Goal: Browse casually

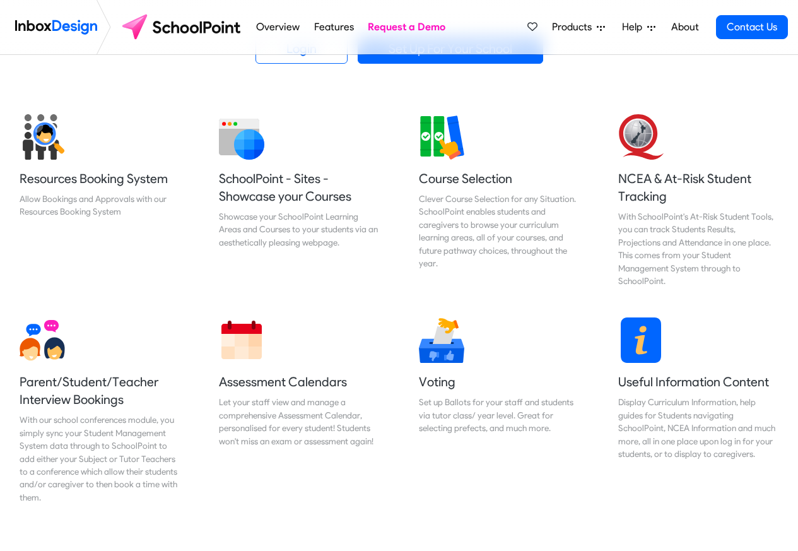
scroll to position [530, 0]
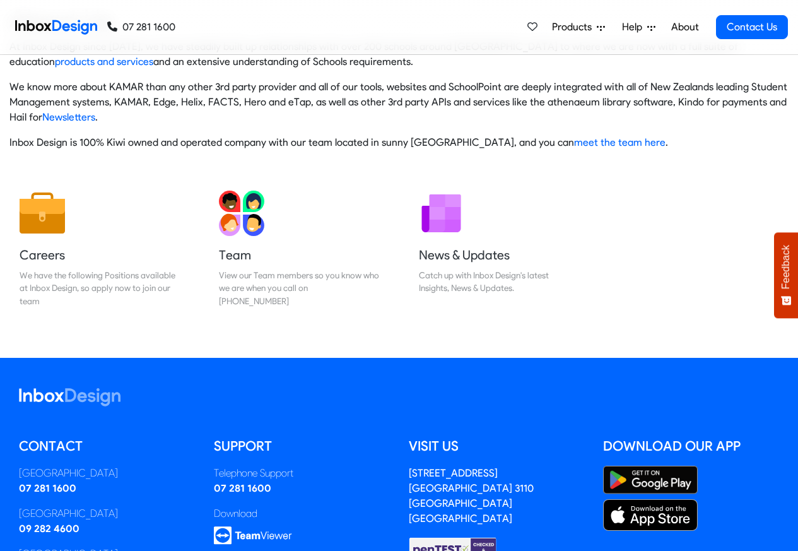
scroll to position [209, 0]
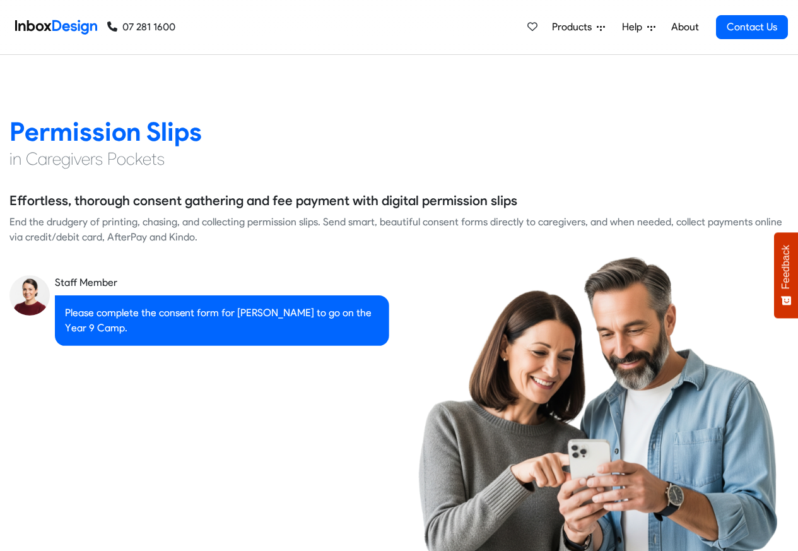
scroll to position [1745, 0]
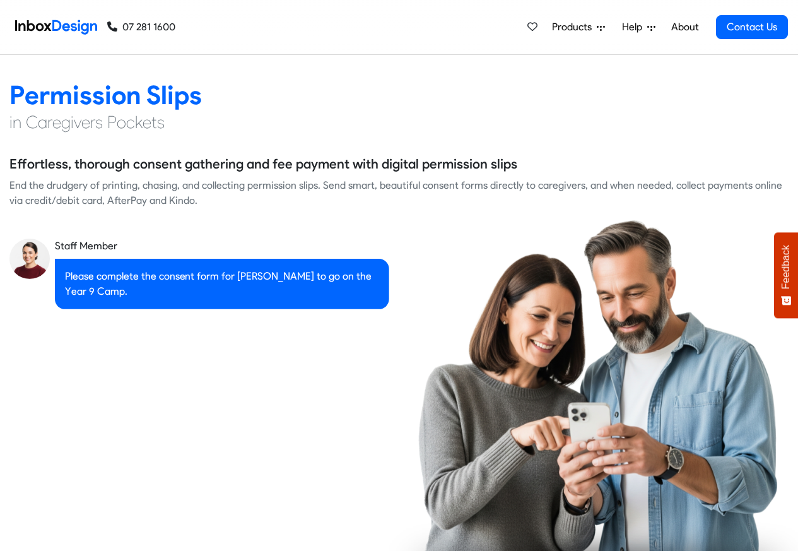
checkbox input "true"
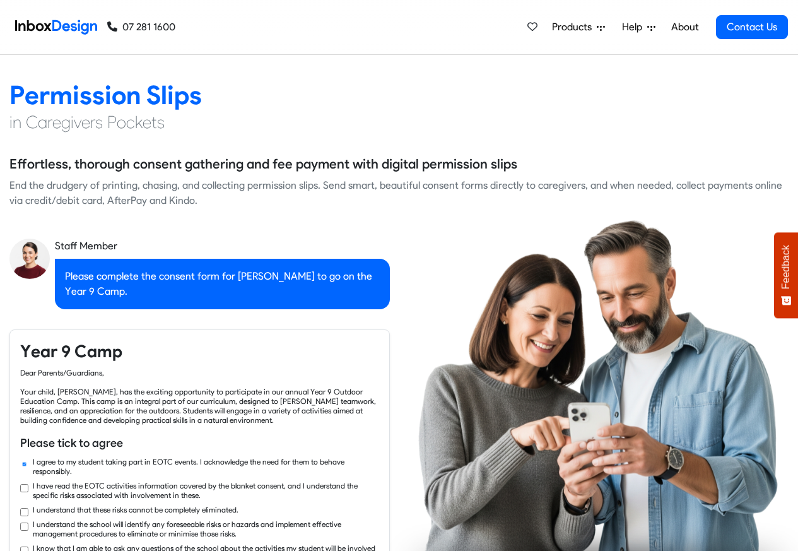
checkbox input "true"
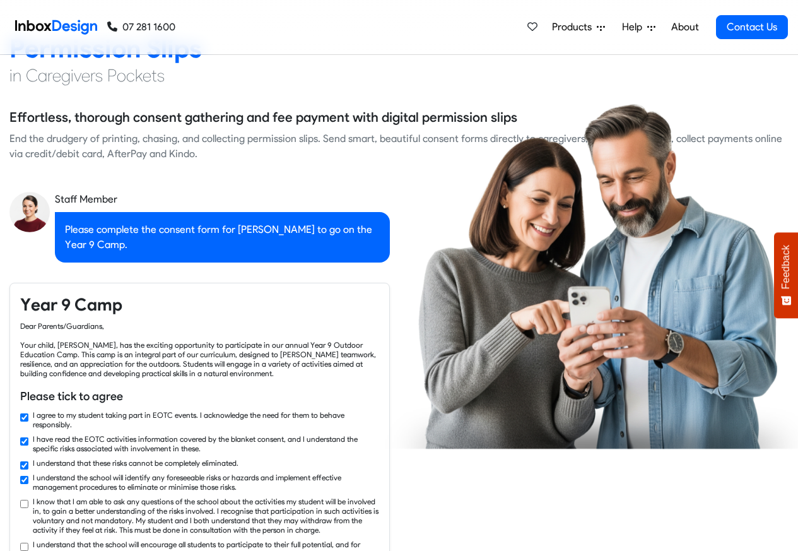
checkbox input "true"
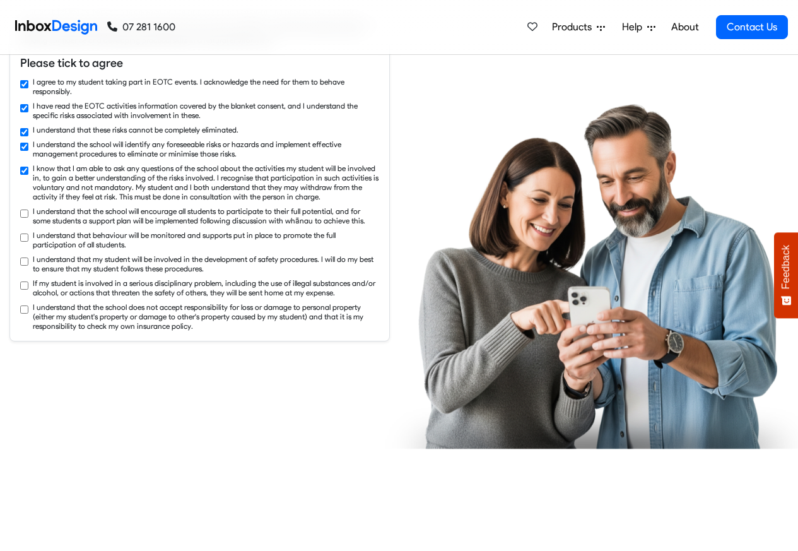
checkbox input "true"
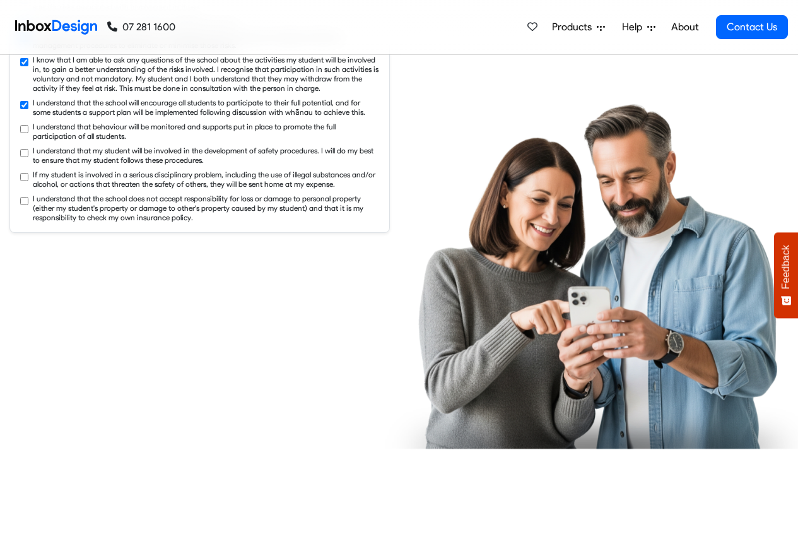
checkbox input "true"
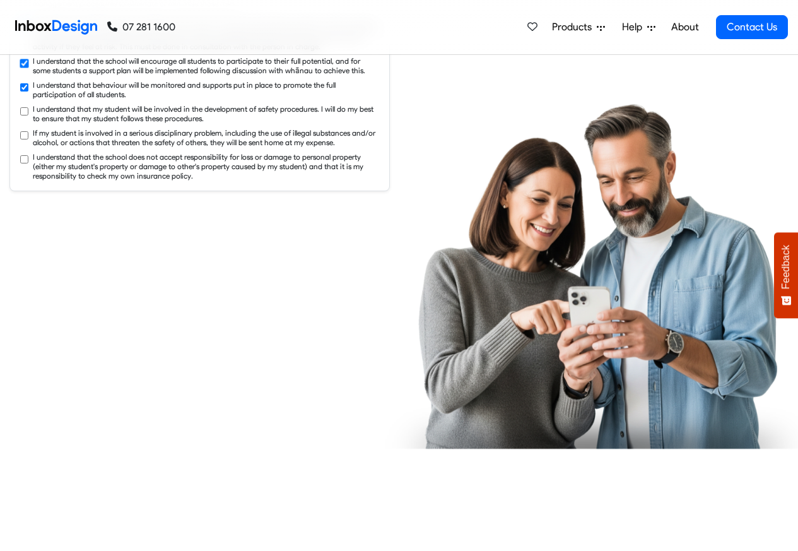
checkbox input "true"
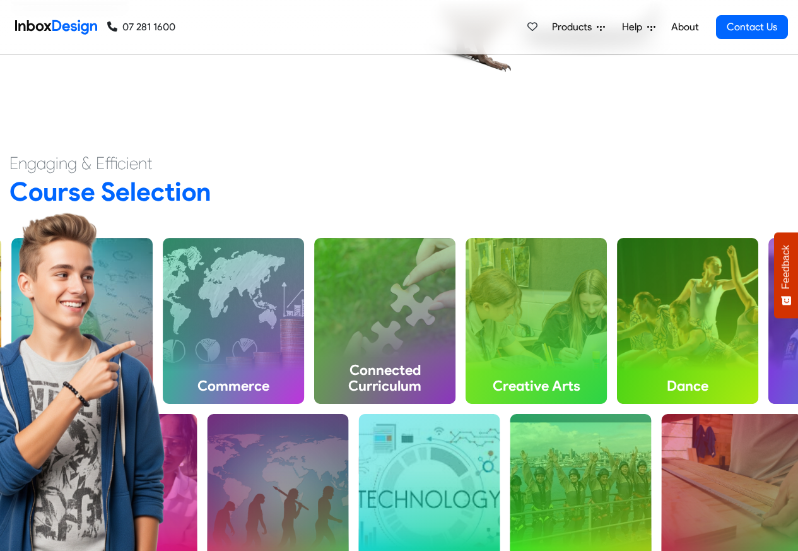
scroll to position [2913, 0]
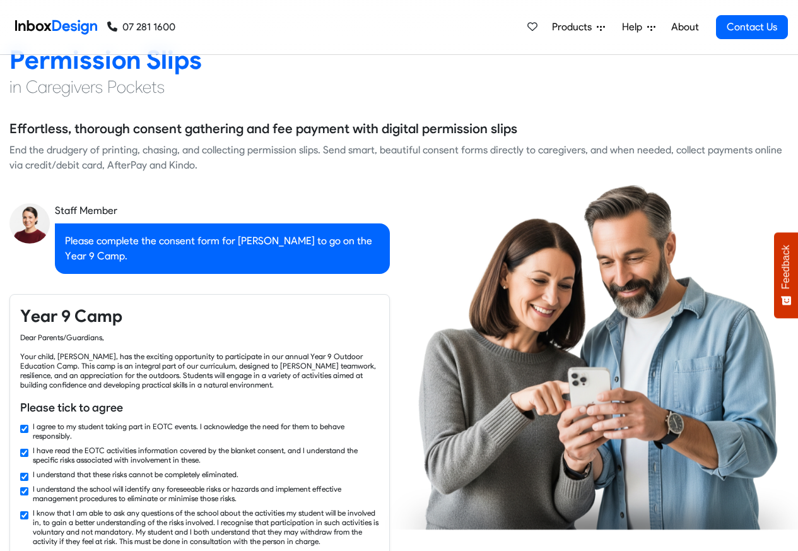
checkbox input "false"
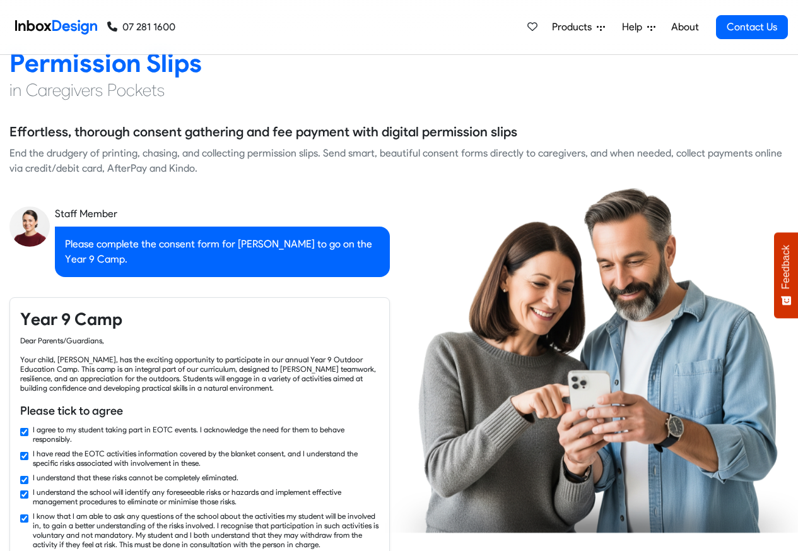
checkbox input "false"
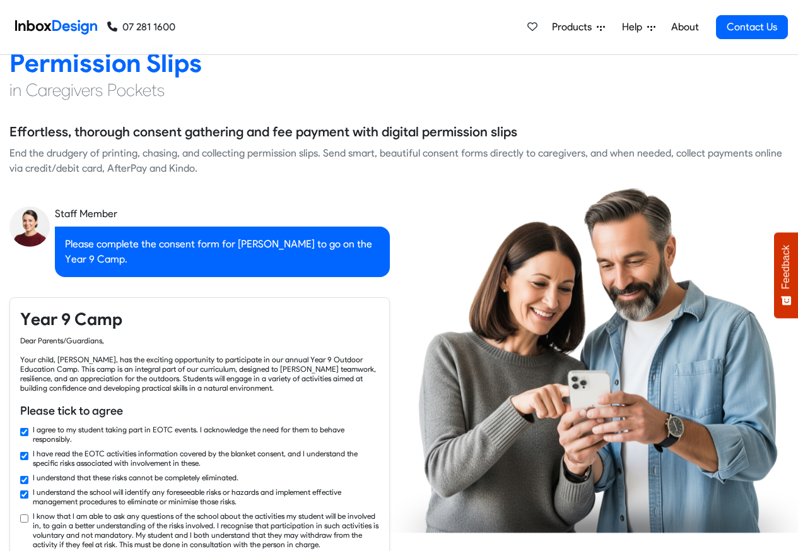
scroll to position [373, 0]
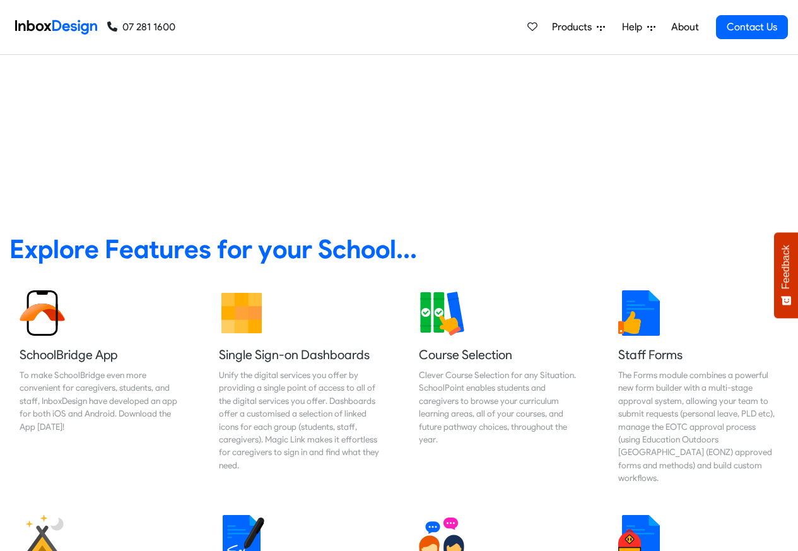
checkbox input "false"
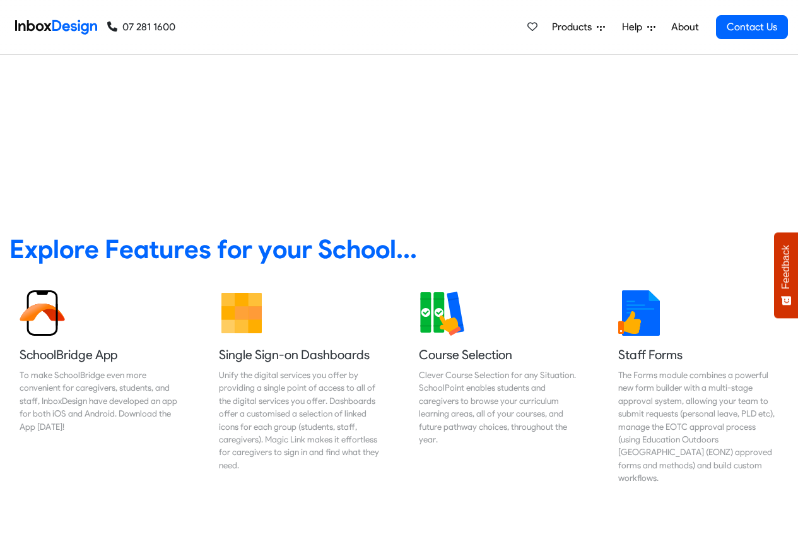
checkbox input "false"
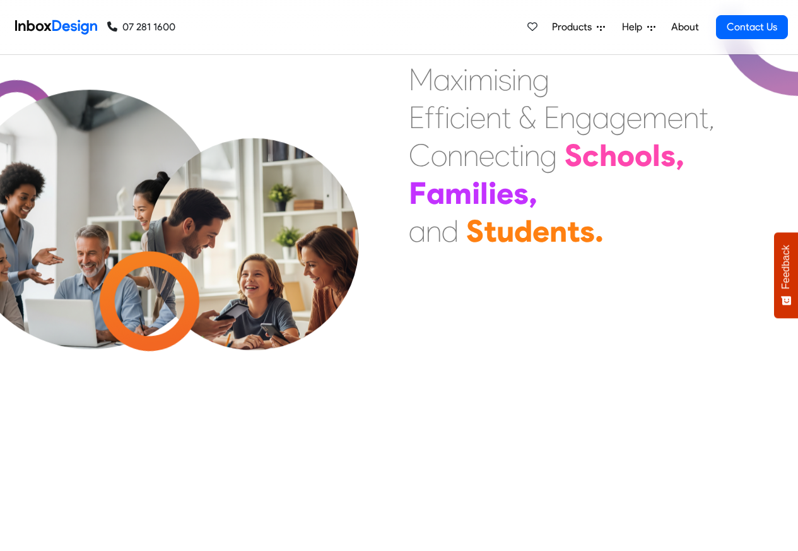
checkbox input "false"
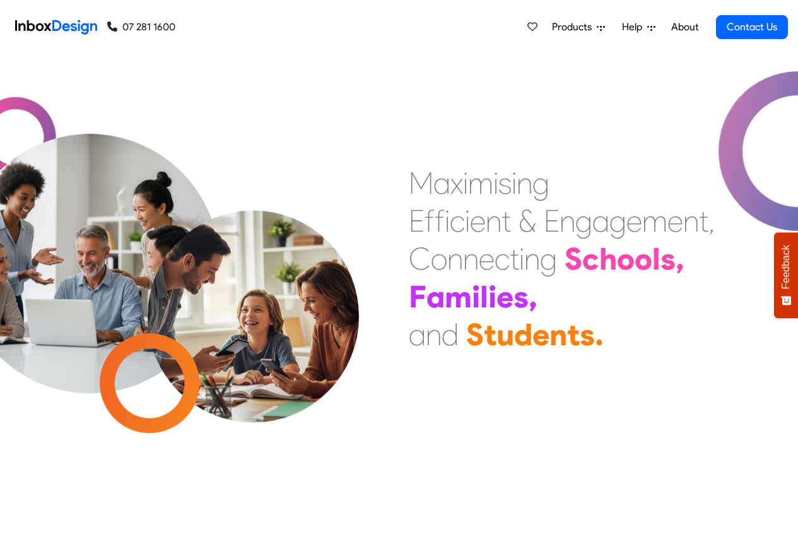
checkbox input "false"
